Goal: Task Accomplishment & Management: Complete application form

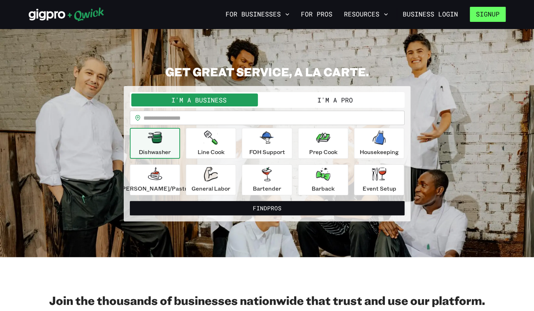
click at [498, 11] on button "Signup" at bounding box center [487, 14] width 36 height 15
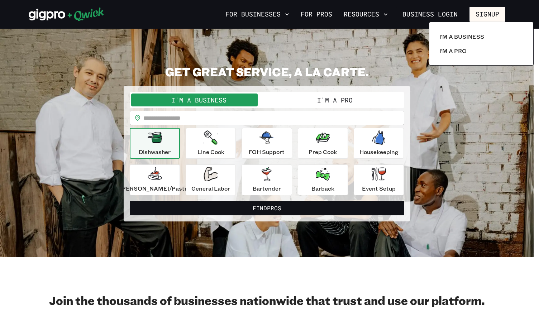
click at [430, 16] on div at bounding box center [269, 155] width 539 height 311
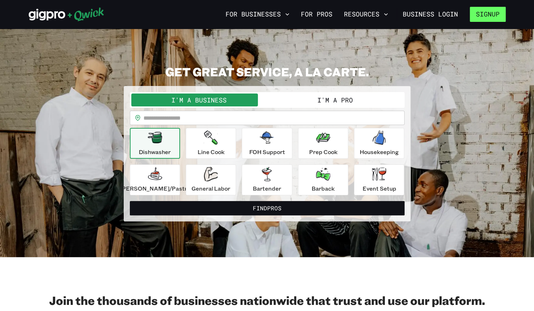
click at [485, 17] on button "Signup" at bounding box center [487, 14] width 36 height 15
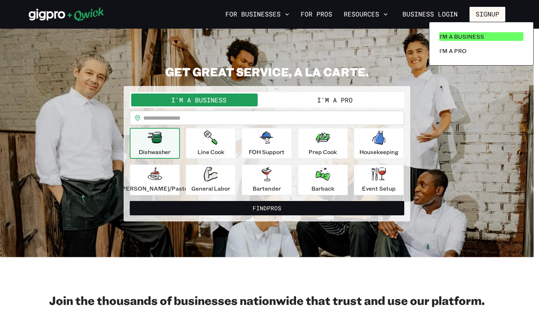
click at [458, 37] on p "I'm a Business" at bounding box center [461, 36] width 45 height 9
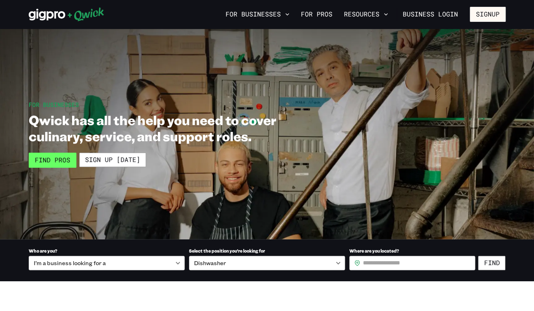
click at [51, 165] on link "Find Pros" at bounding box center [53, 160] width 48 height 15
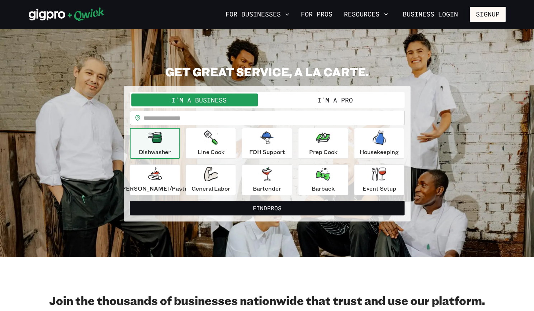
click at [231, 99] on button "I'm a Business" at bounding box center [199, 100] width 136 height 13
click at [489, 11] on button "Signup" at bounding box center [487, 14] width 36 height 15
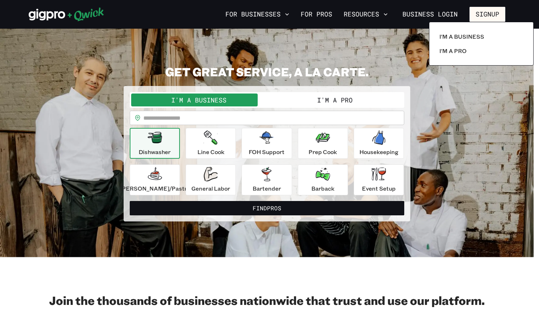
click at [436, 14] on div at bounding box center [269, 155] width 539 height 311
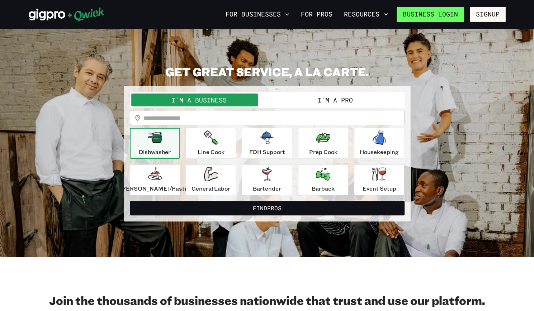
click at [431, 15] on link "Business Login" at bounding box center [429, 14] width 67 height 15
